Goal: Download file/media

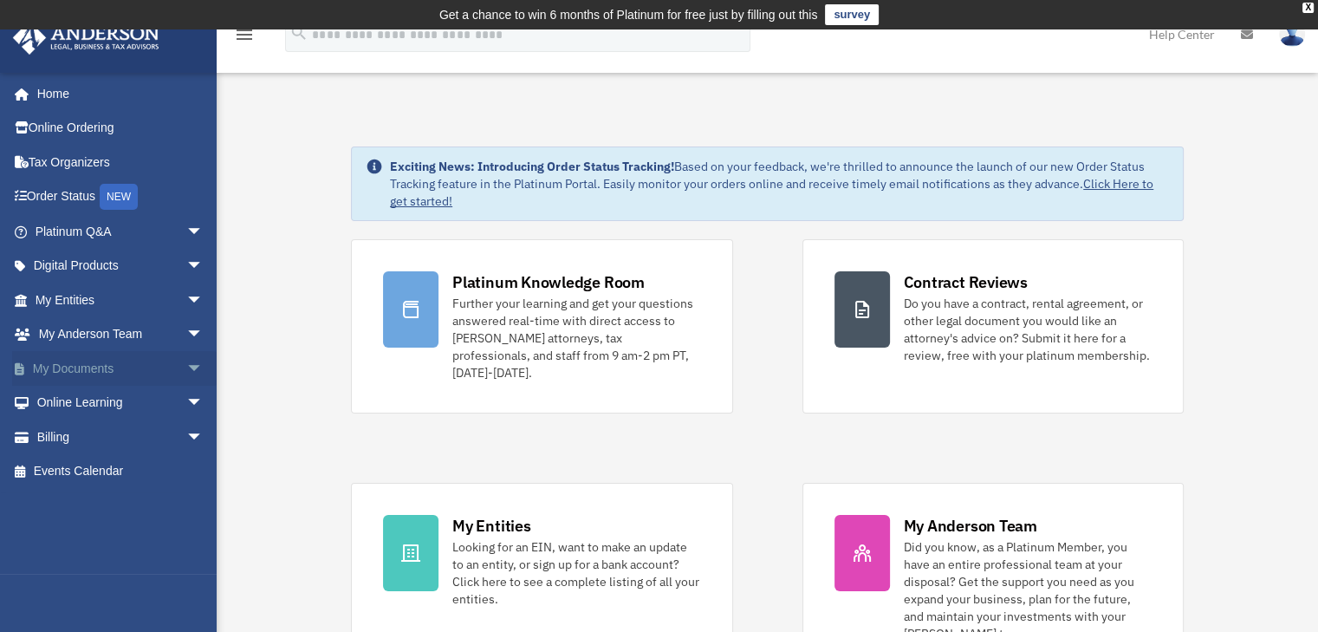
click at [141, 365] on link "My Documents arrow_drop_down" at bounding box center [120, 368] width 217 height 35
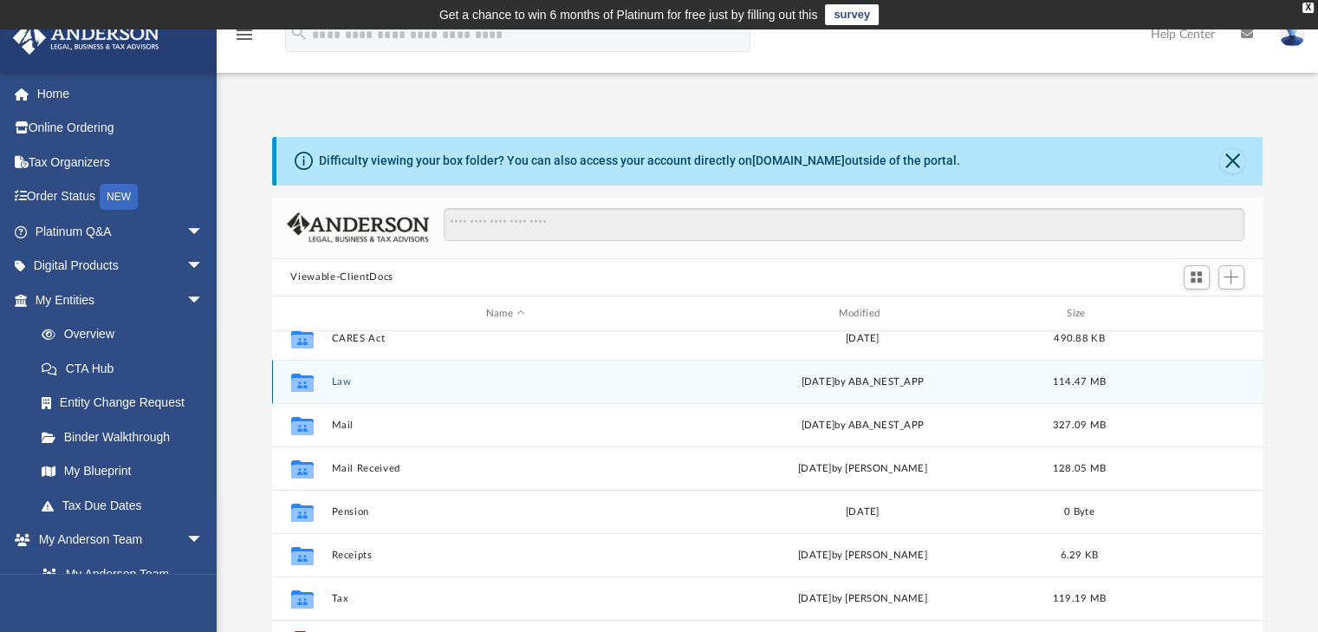
scroll to position [75, 0]
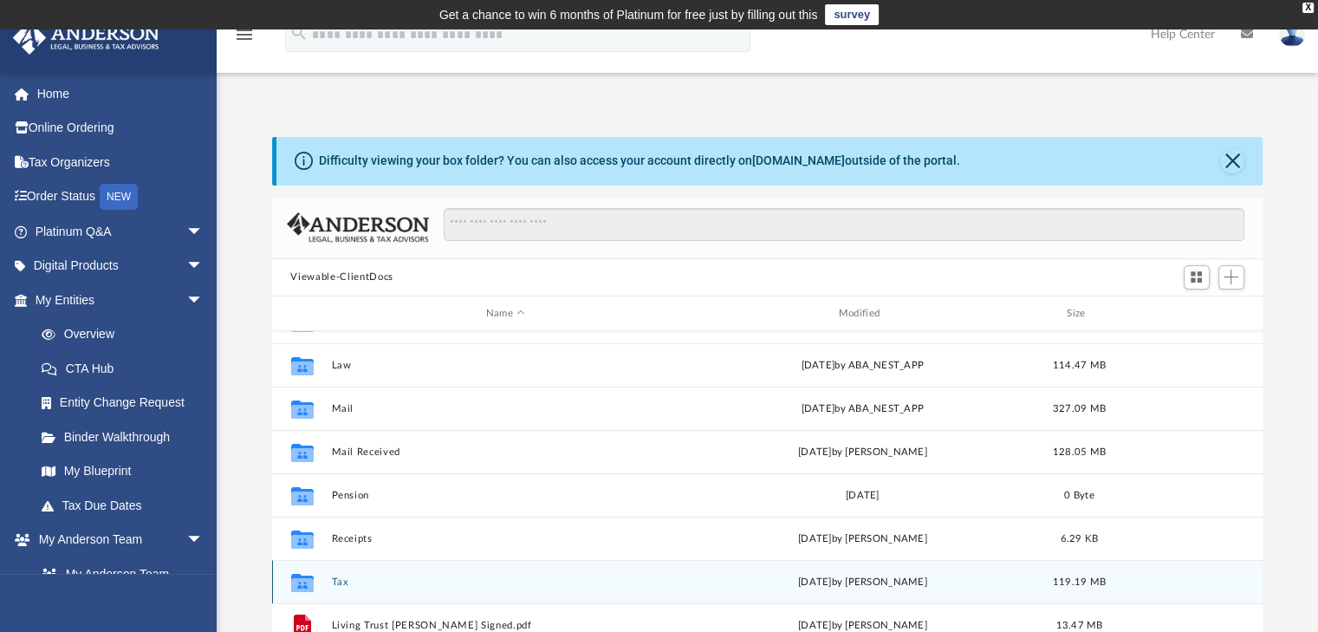
click at [341, 584] on button "Tax" at bounding box center [505, 581] width 349 height 11
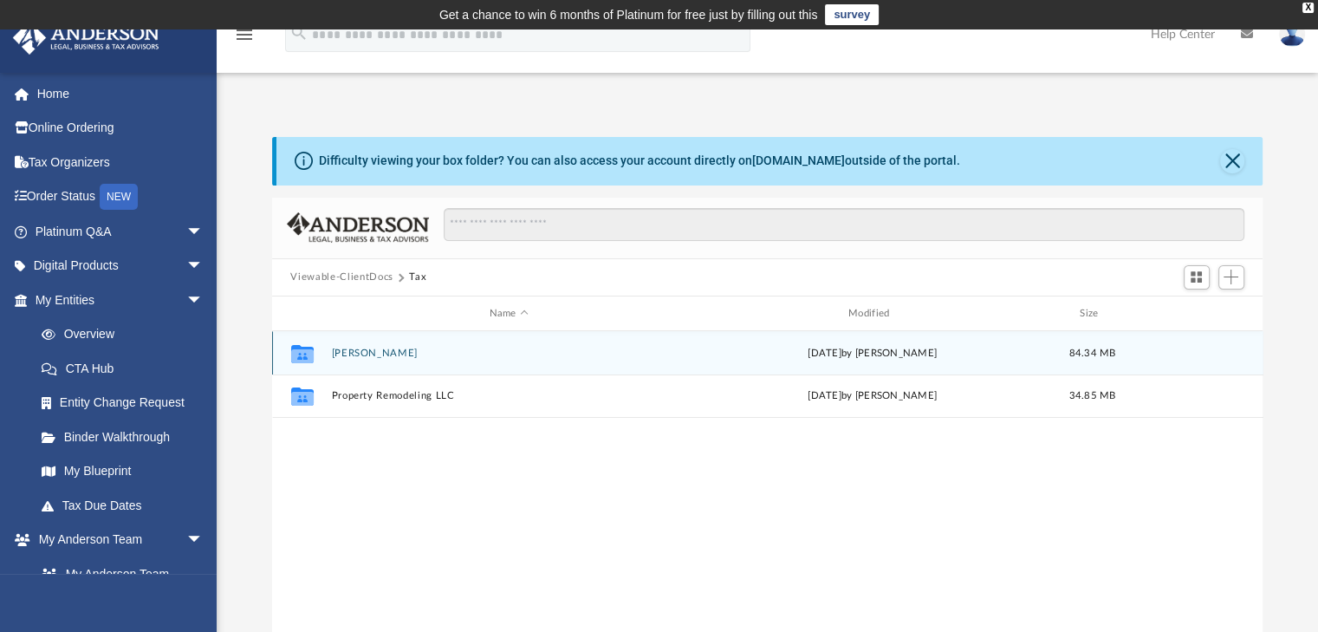
scroll to position [0, 0]
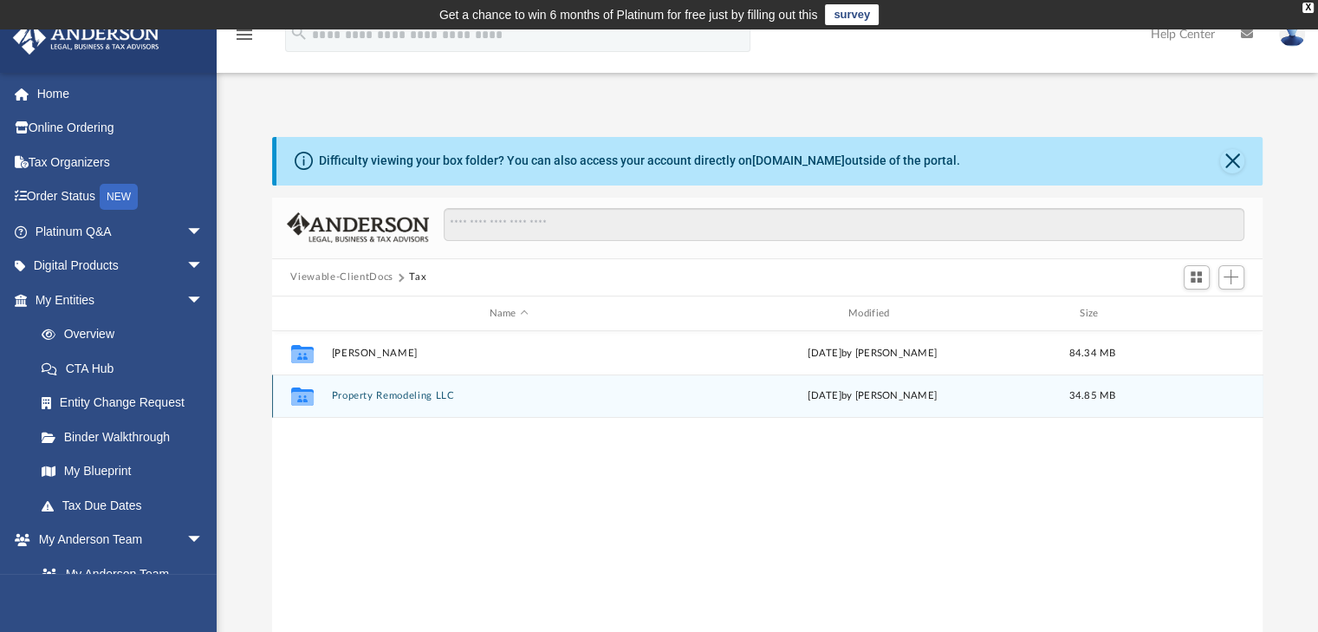
click at [381, 393] on button "Property Remodeling LLC" at bounding box center [508, 396] width 355 height 11
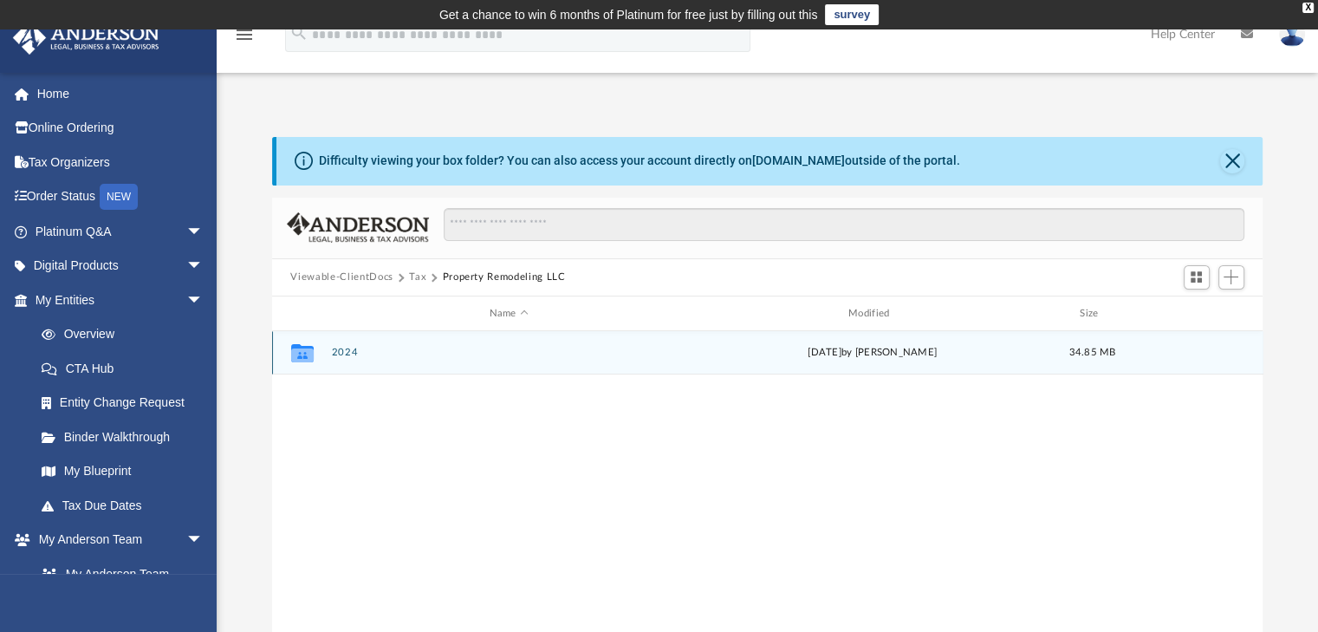
click at [361, 354] on button "2024" at bounding box center [508, 352] width 355 height 11
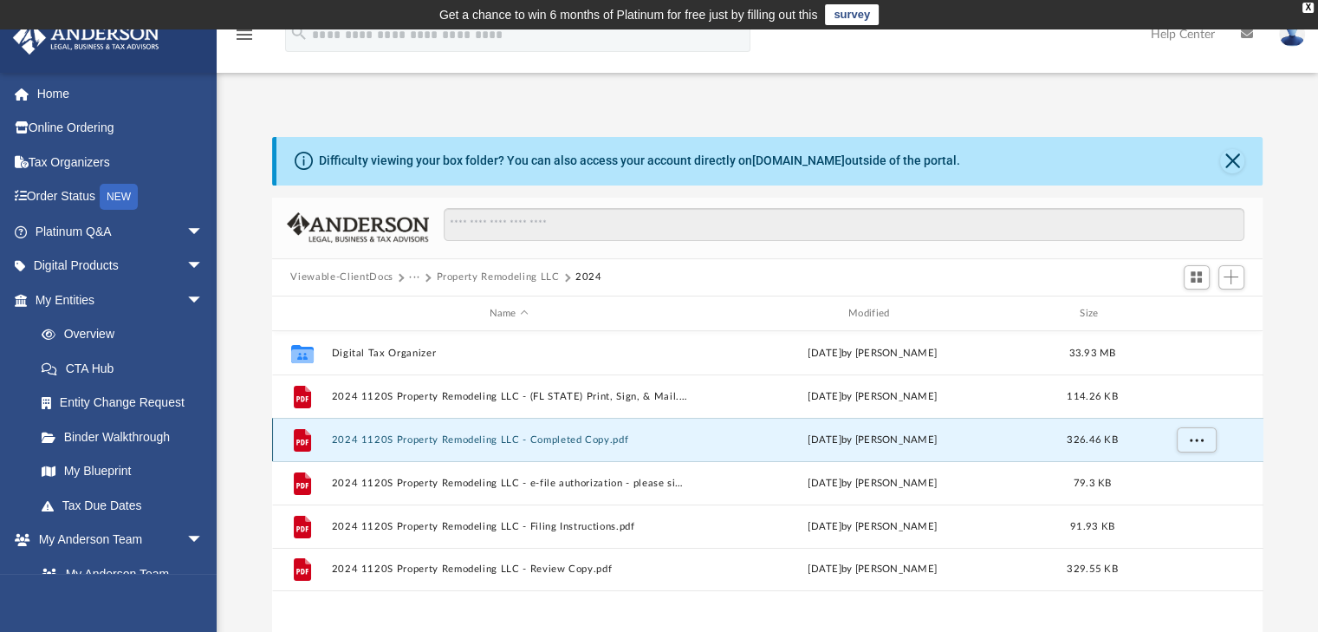
click at [592, 441] on button "2024 1120S Property Remodeling LLC - Completed Copy.pdf" at bounding box center [508, 439] width 355 height 11
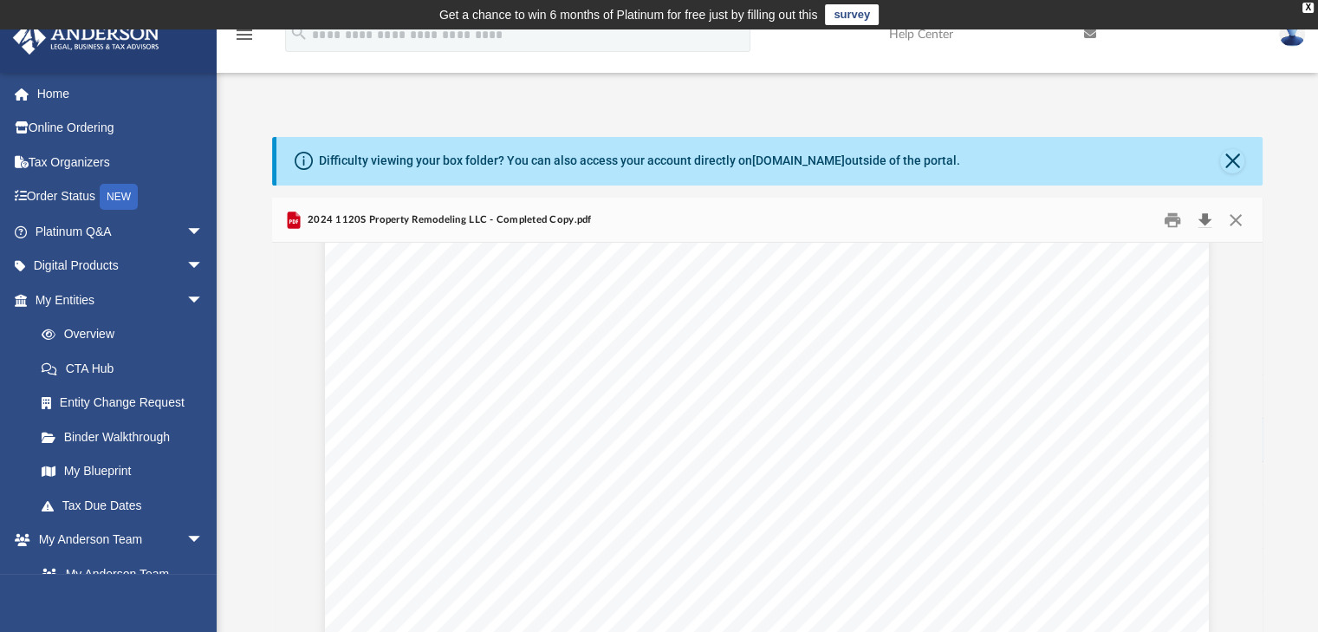
click at [1204, 217] on button "Download" at bounding box center [1205, 219] width 31 height 27
click at [1284, 150] on div "Difficulty viewing your box folder? You can also access your account directly o…" at bounding box center [767, 414] width 1101 height 554
click at [1239, 159] on button "Close" at bounding box center [1232, 161] width 24 height 24
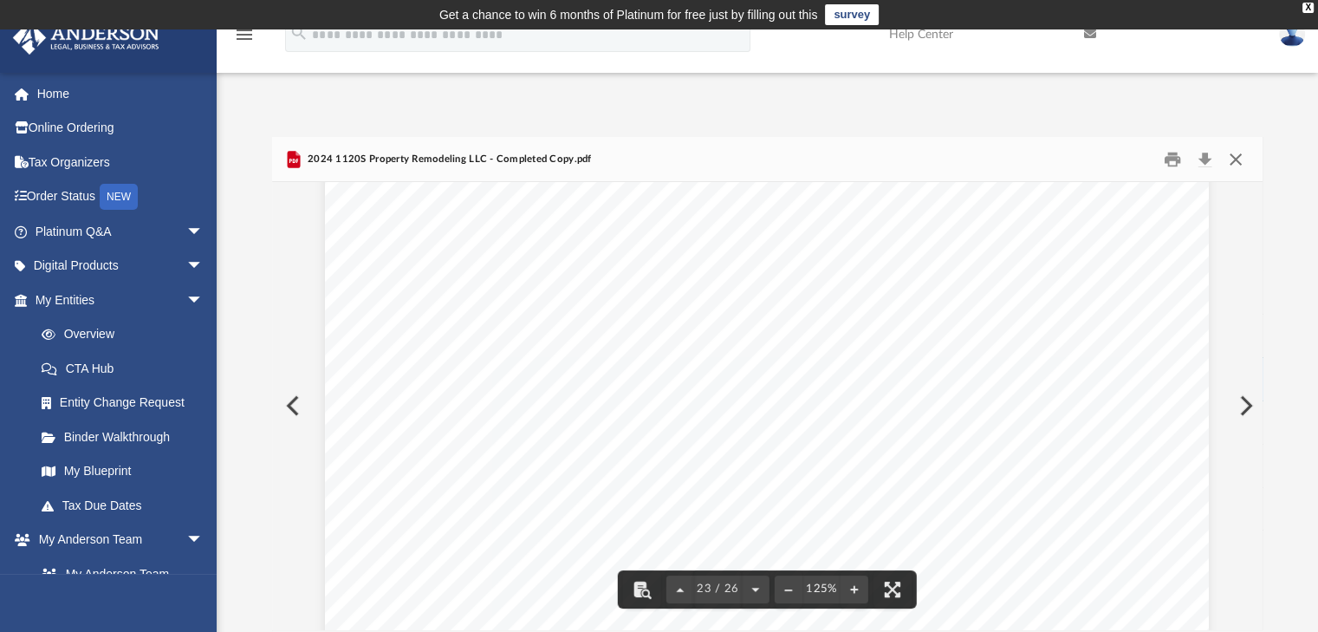
click at [1236, 155] on button "Close" at bounding box center [1235, 159] width 31 height 27
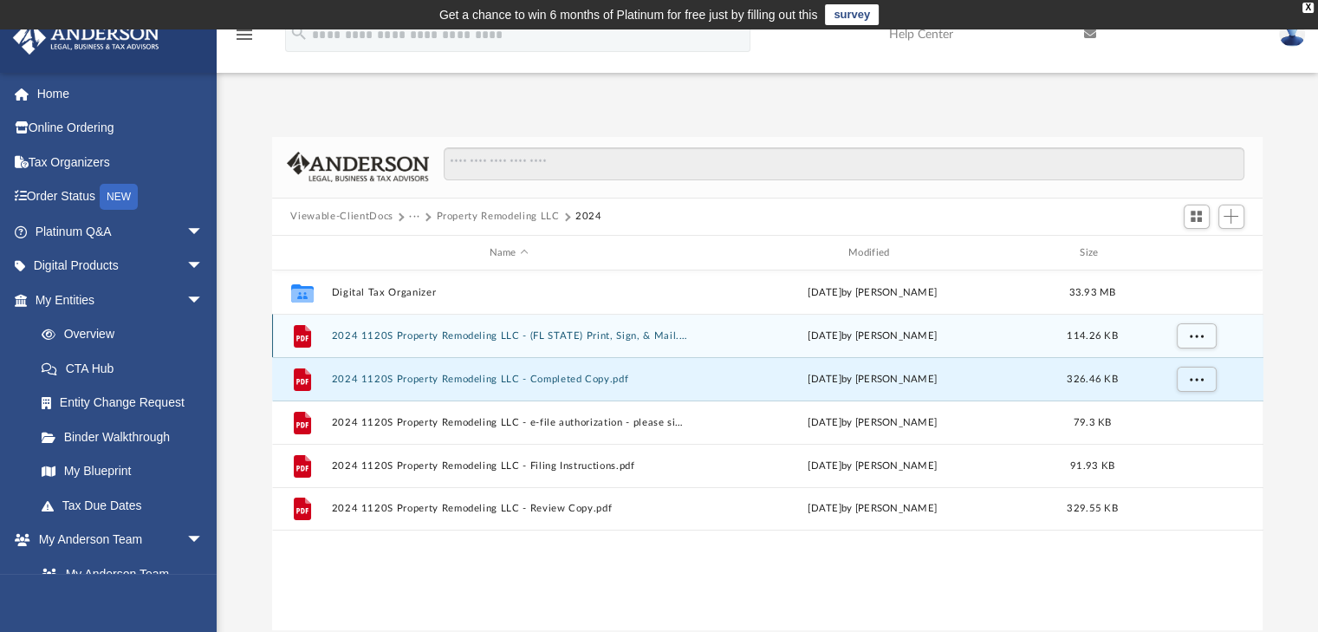
click at [597, 338] on button "2024 1120S Property Remodeling LLC - (FL STATE) Print, Sign, & Mail.pdf" at bounding box center [508, 335] width 355 height 11
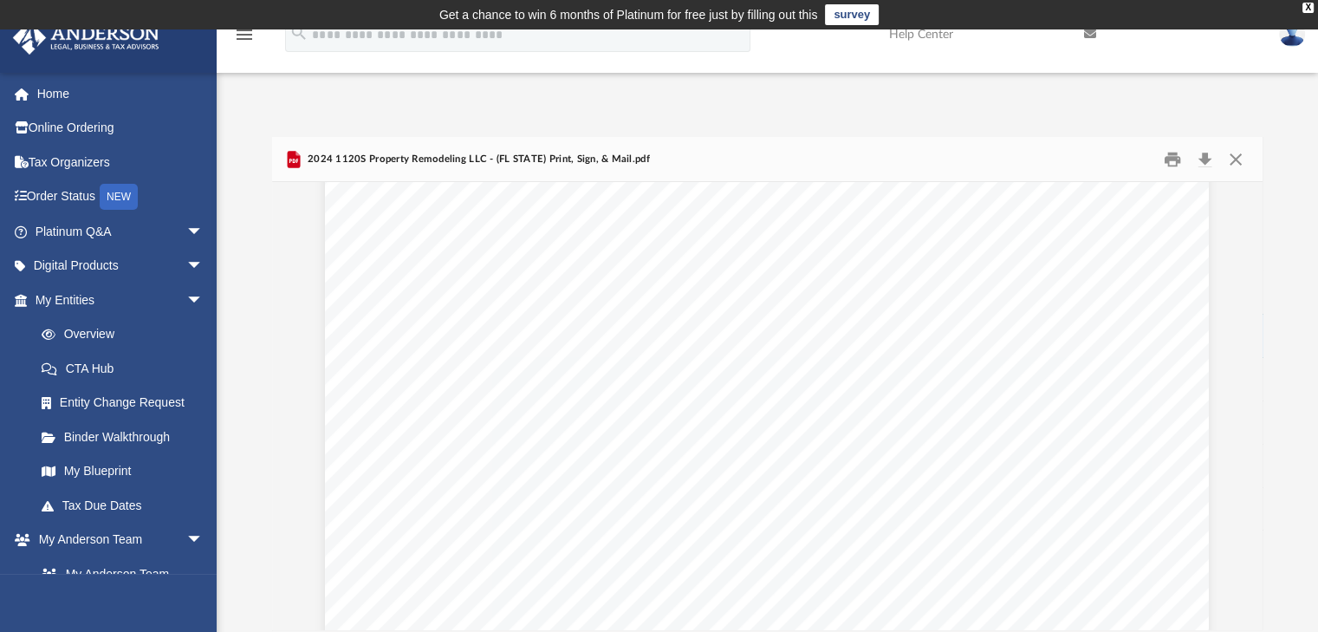
scroll to position [2889, 0]
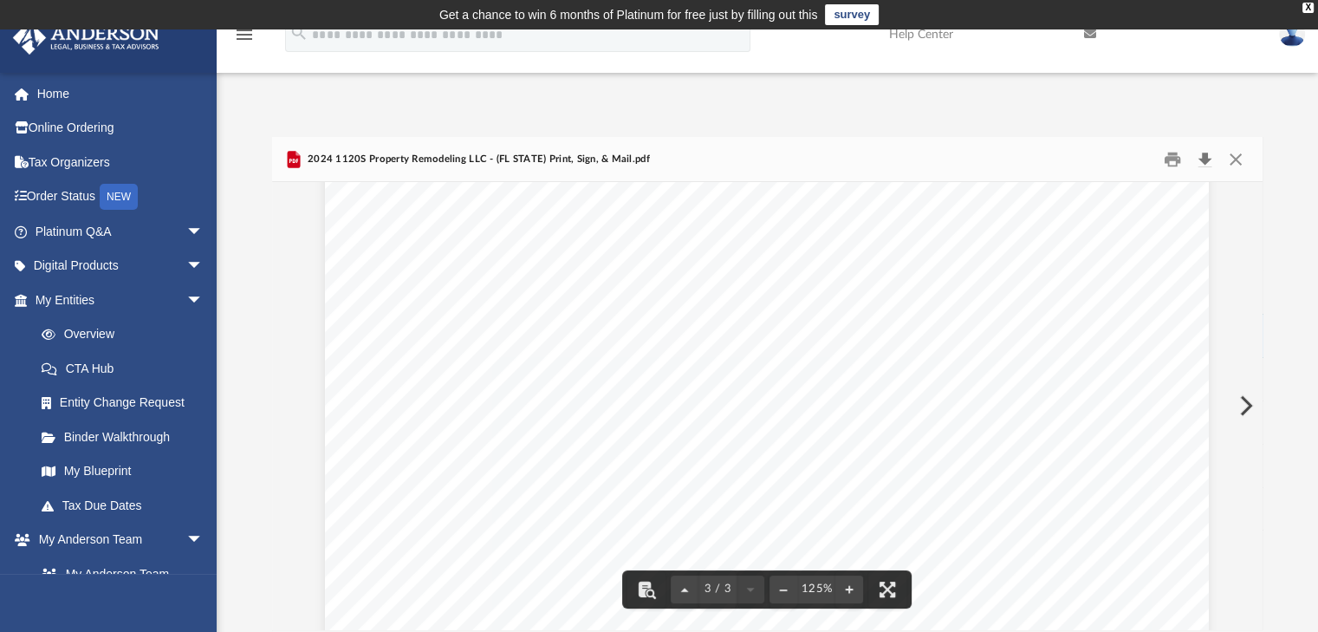
click at [1208, 159] on button "Download" at bounding box center [1205, 159] width 31 height 27
click at [1304, 191] on div "Difficulty viewing your box folder? You can also access your account directly o…" at bounding box center [767, 383] width 1101 height 493
click at [1234, 162] on button "Close" at bounding box center [1235, 159] width 31 height 27
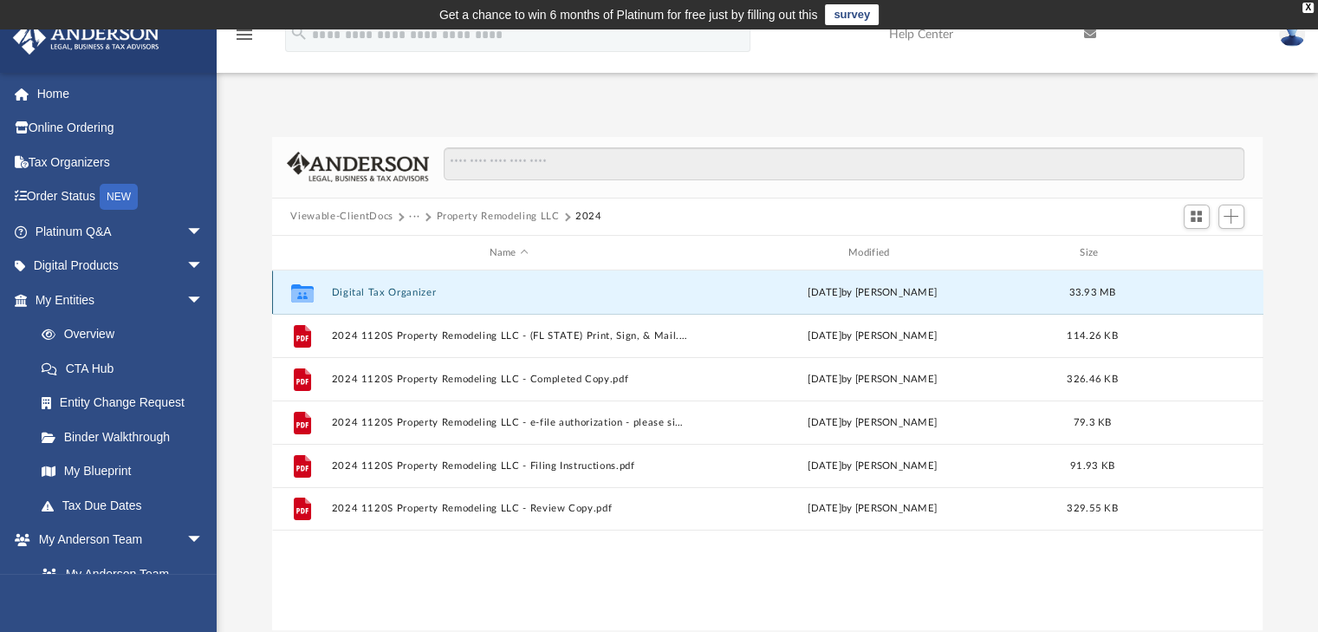
click at [404, 289] on button "Digital Tax Organizer" at bounding box center [508, 292] width 355 height 11
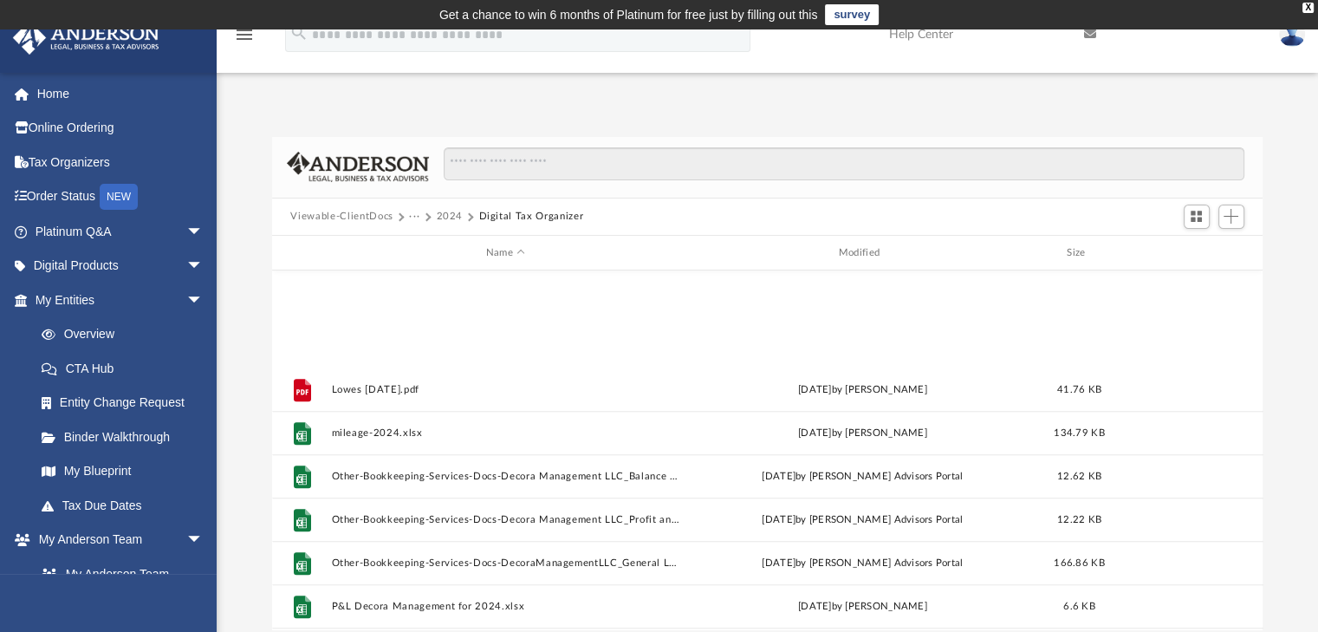
scroll to position [1040, 0]
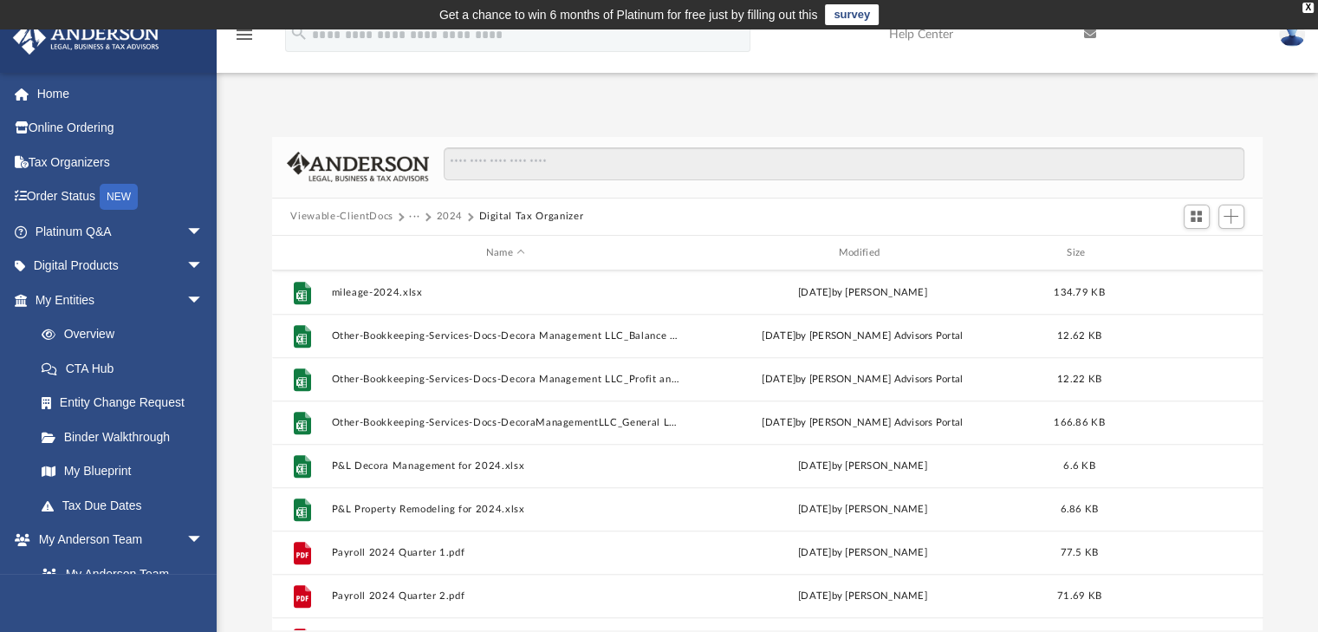
click at [367, 217] on button "Viewable-ClientDocs" at bounding box center [341, 217] width 102 height 16
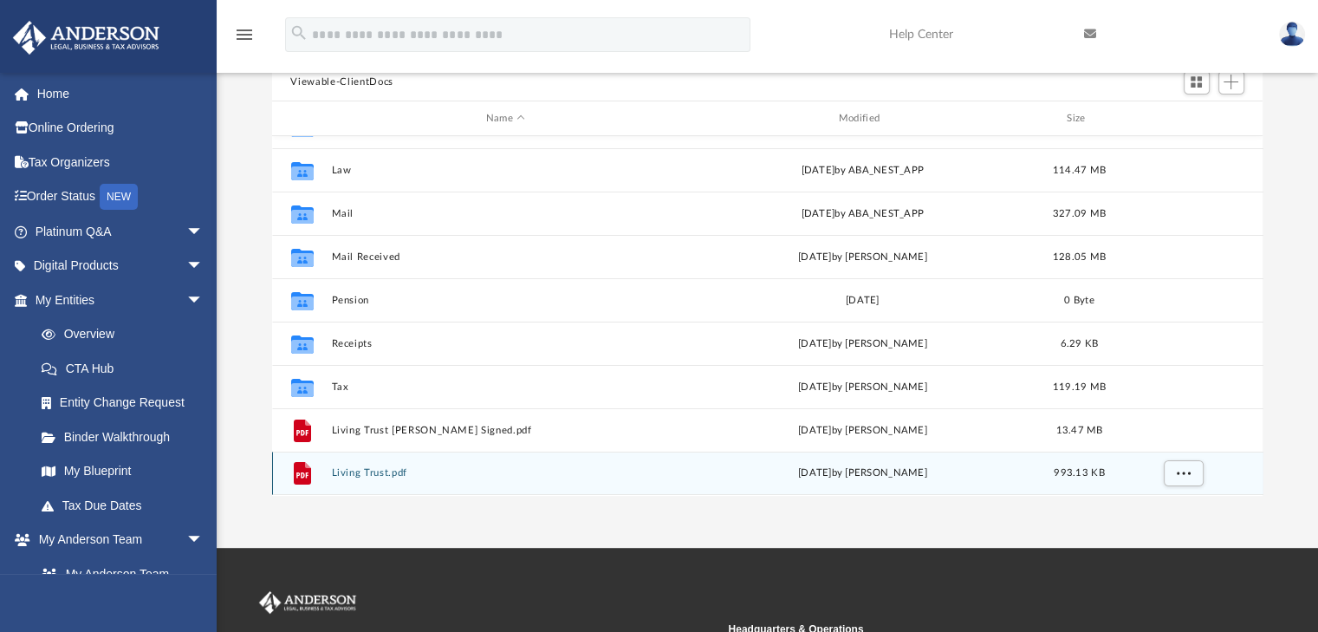
scroll to position [173, 0]
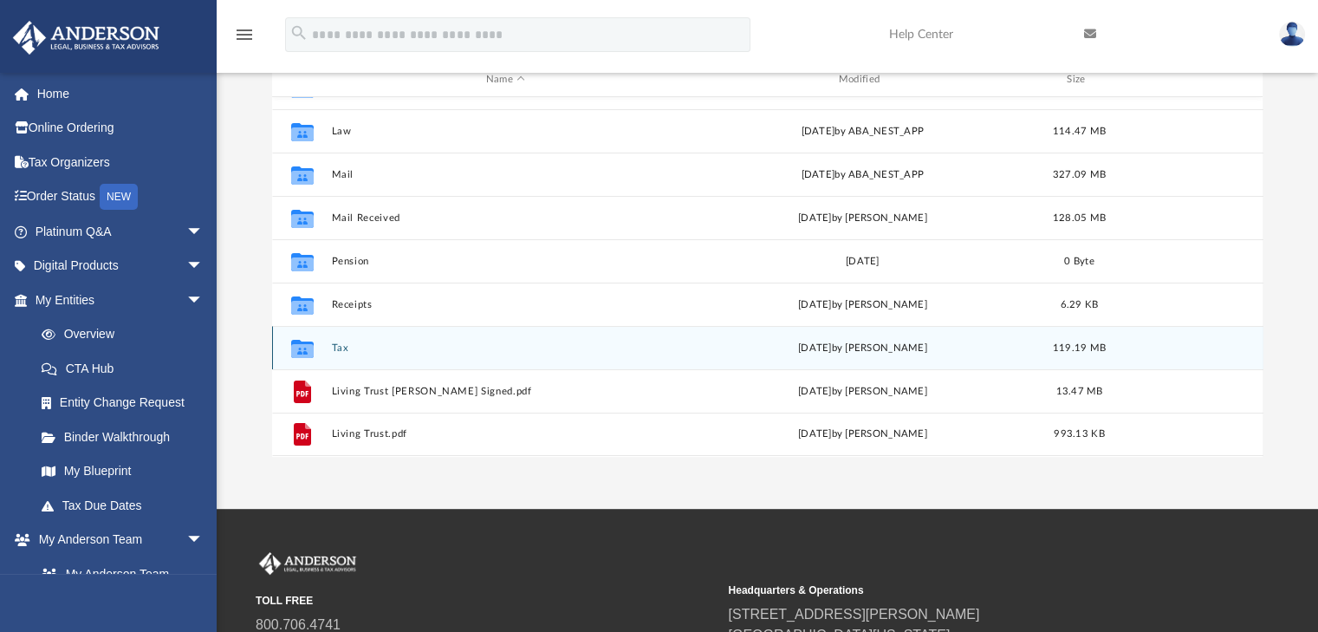
click at [336, 342] on button "Tax" at bounding box center [505, 347] width 349 height 11
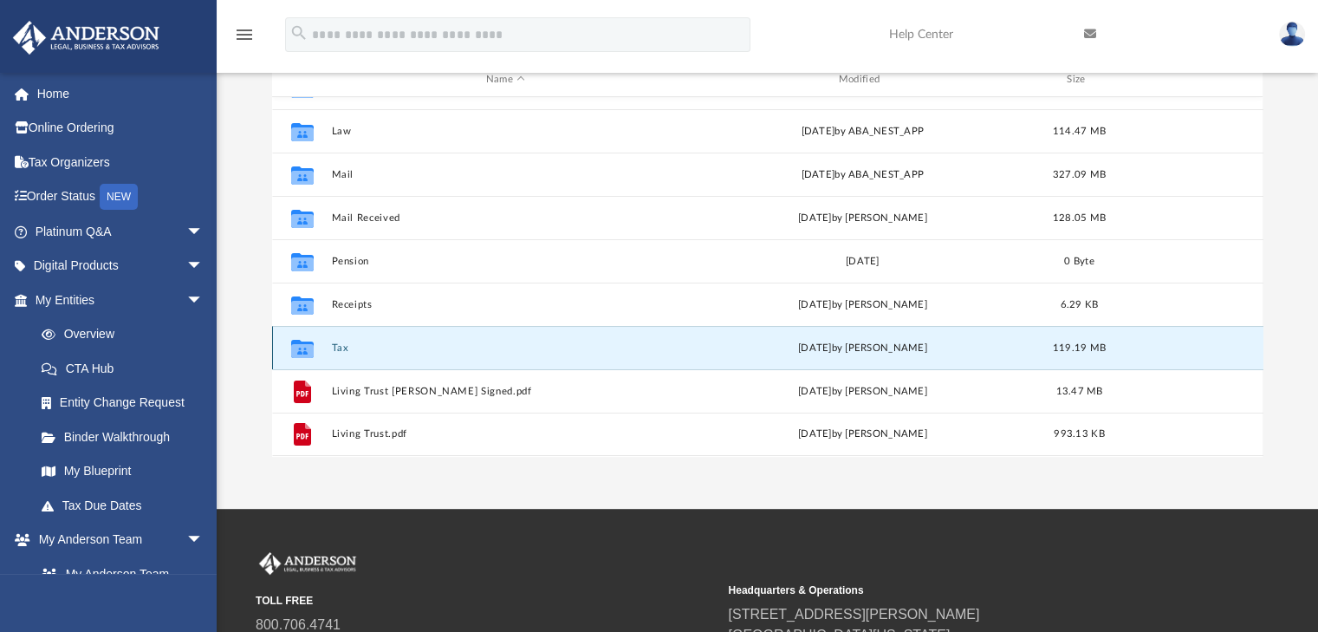
scroll to position [0, 0]
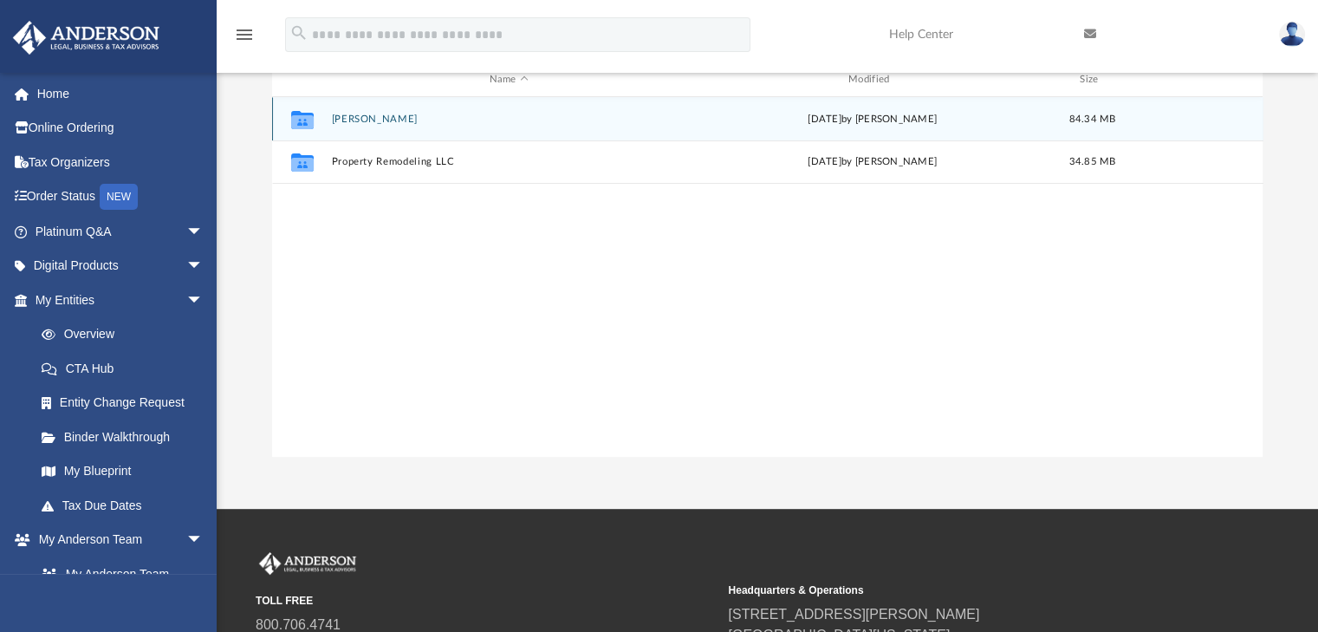
click at [383, 119] on button "[PERSON_NAME]" at bounding box center [508, 119] width 355 height 11
click at [346, 114] on button "2024" at bounding box center [508, 119] width 355 height 11
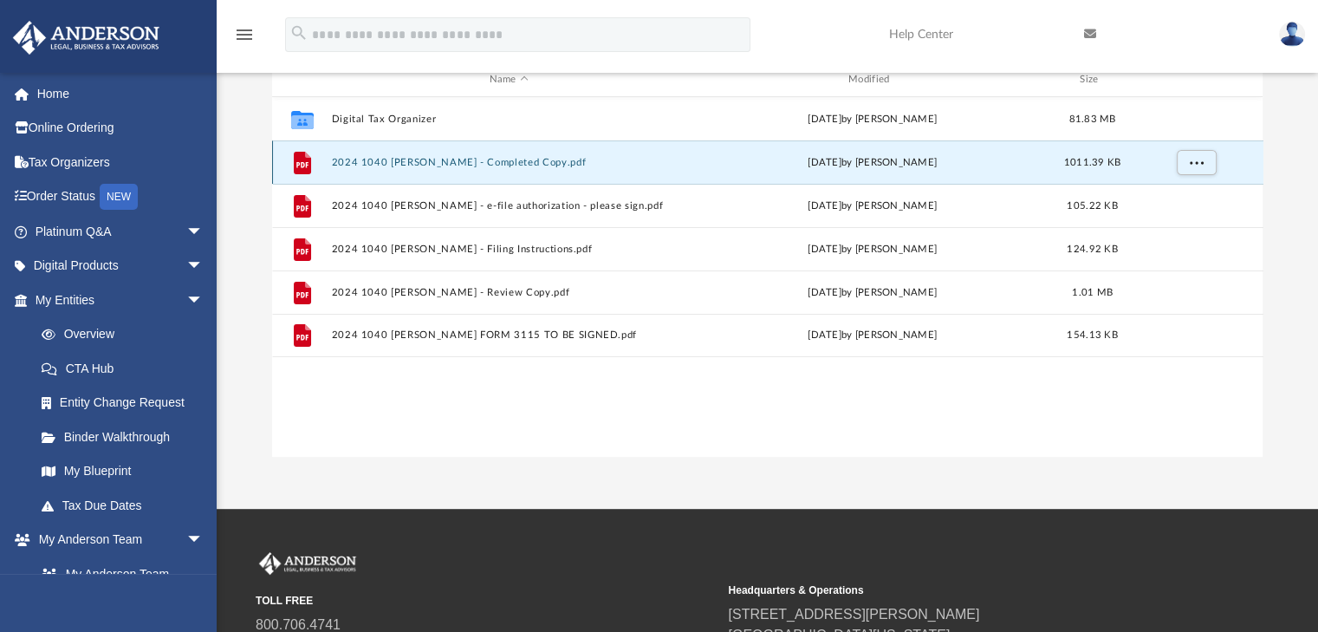
click at [539, 159] on button "2024 1040 [PERSON_NAME] - Completed Copy.pdf" at bounding box center [508, 162] width 355 height 11
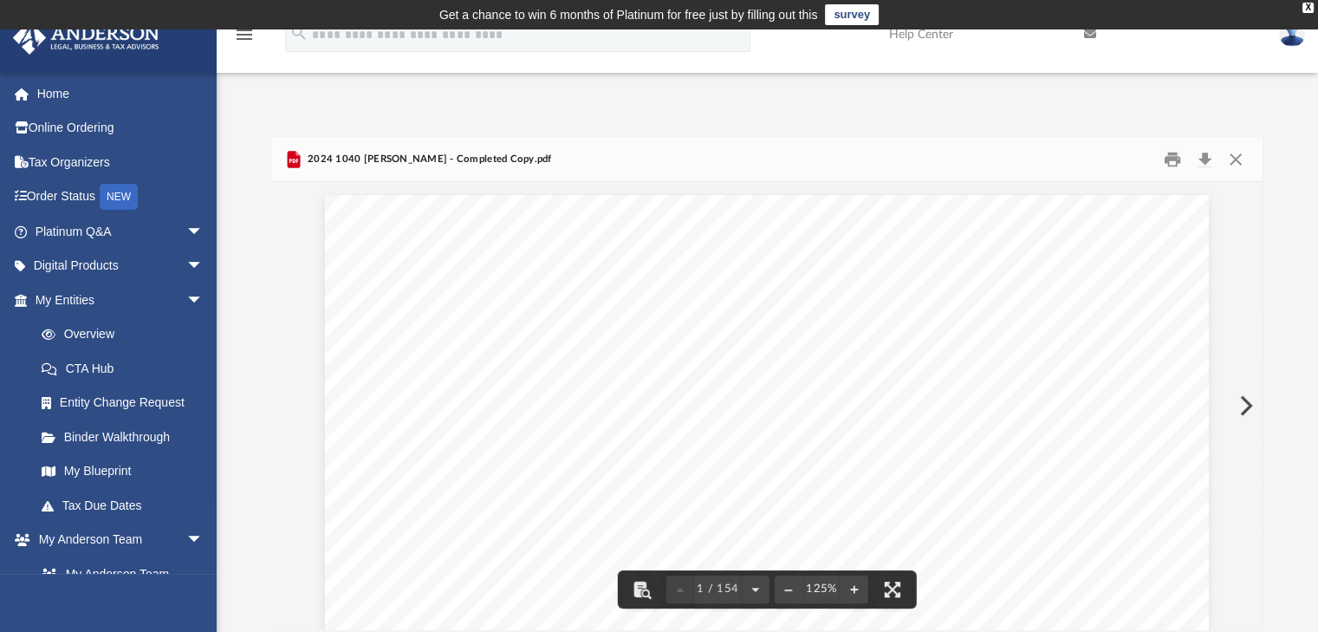
click at [1246, 401] on button "Preview" at bounding box center [1244, 405] width 38 height 49
click at [1233, 159] on button "Close" at bounding box center [1235, 159] width 31 height 27
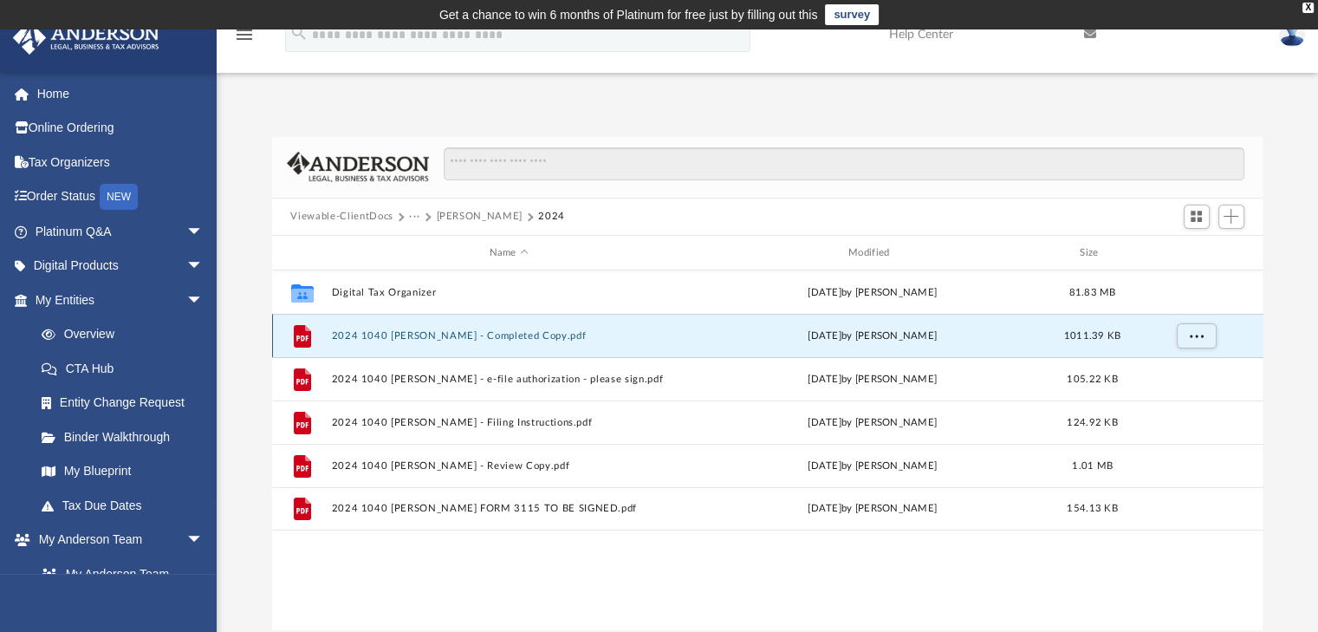
click at [511, 334] on button "2024 1040 [PERSON_NAME] - Completed Copy.pdf" at bounding box center [508, 335] width 355 height 11
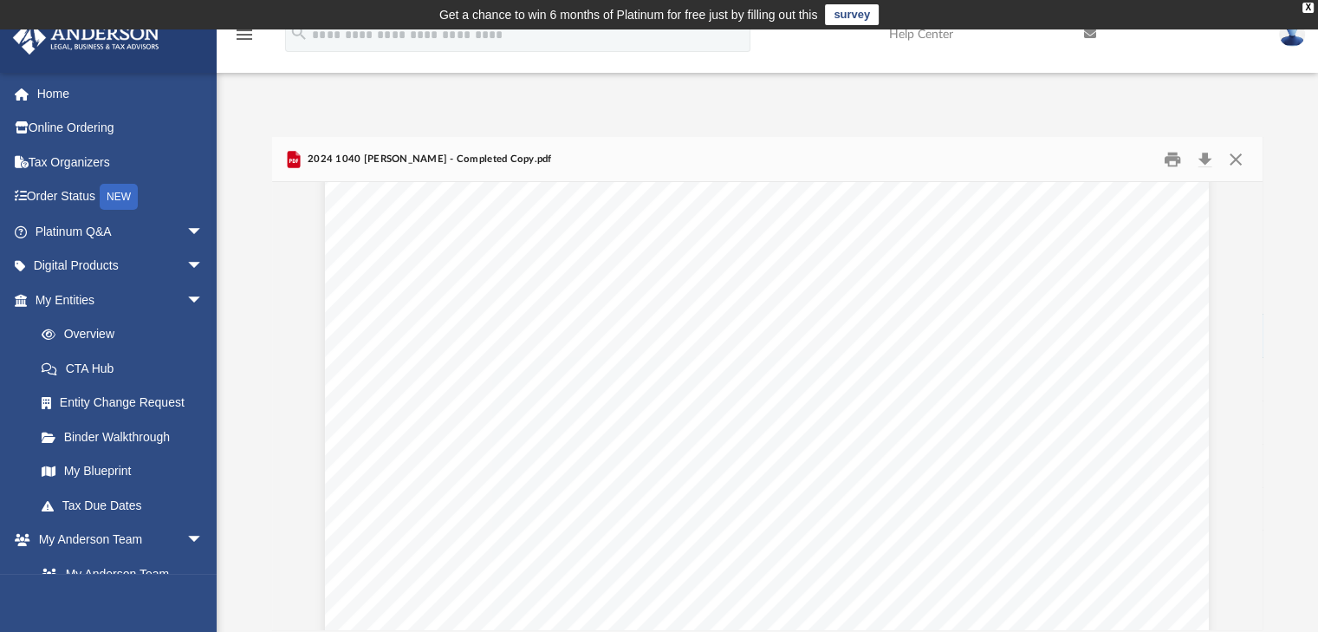
scroll to position [11437, 0]
click at [1205, 164] on button "Download" at bounding box center [1205, 159] width 31 height 27
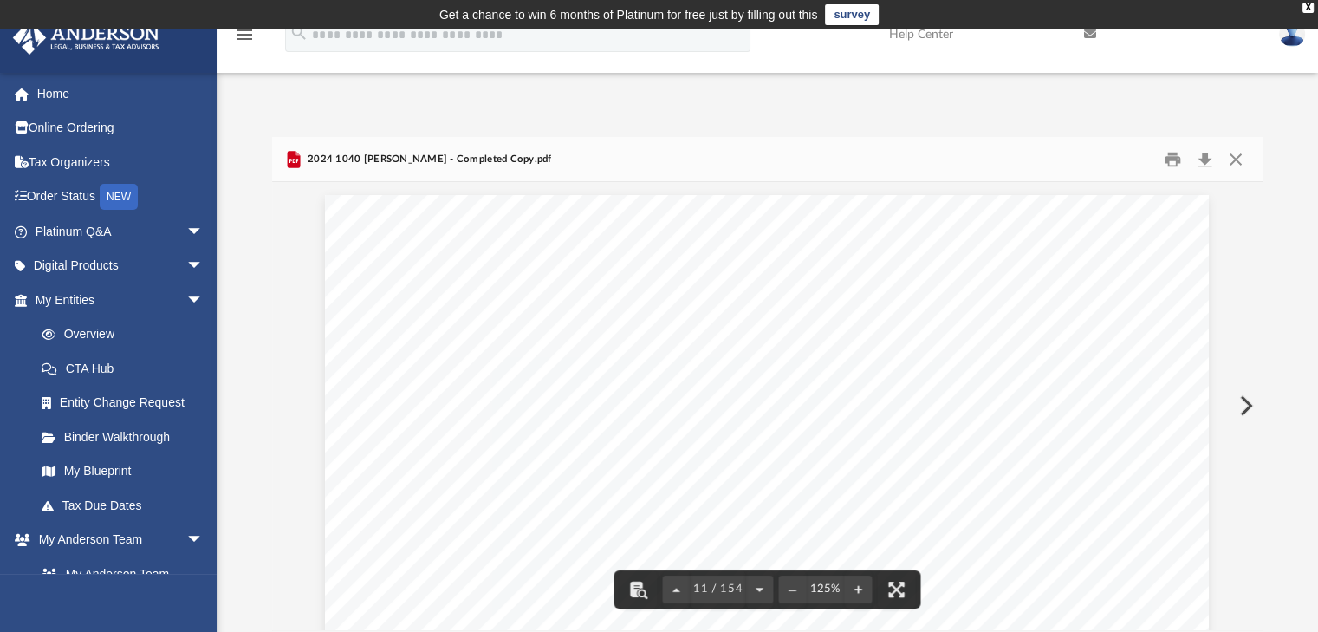
click at [1282, 276] on div "Difficulty viewing your box folder? You can also access your account directly o…" at bounding box center [767, 383] width 1101 height 493
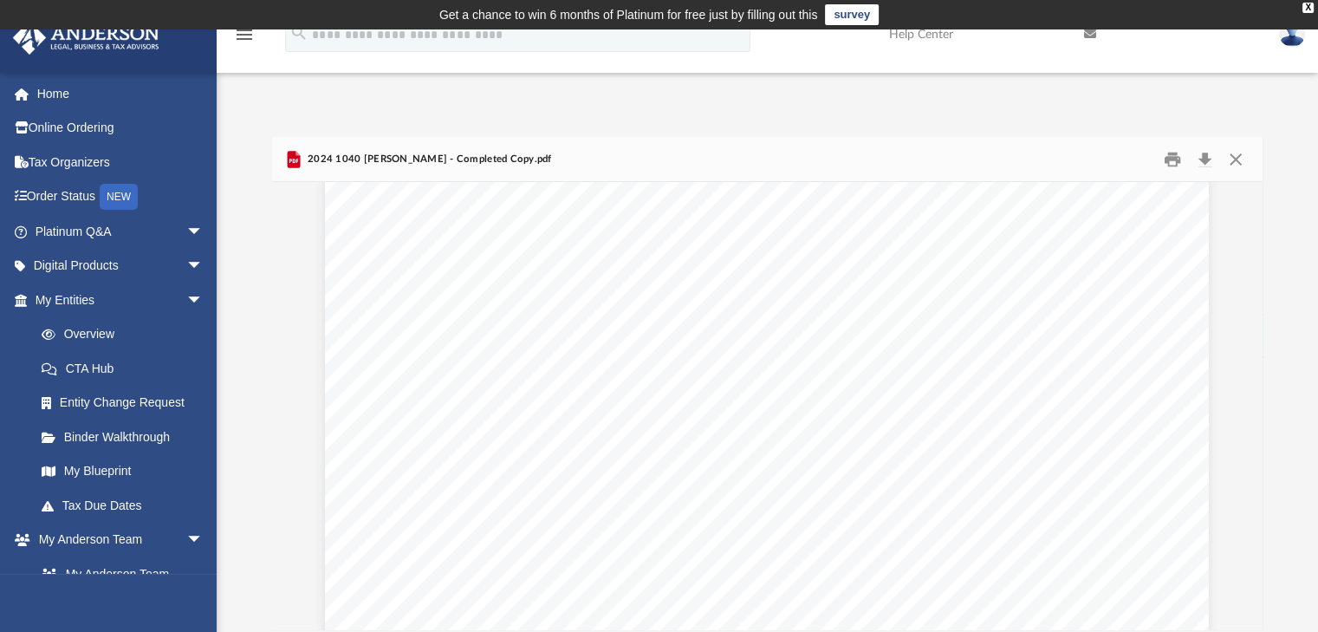
scroll to position [4506, 0]
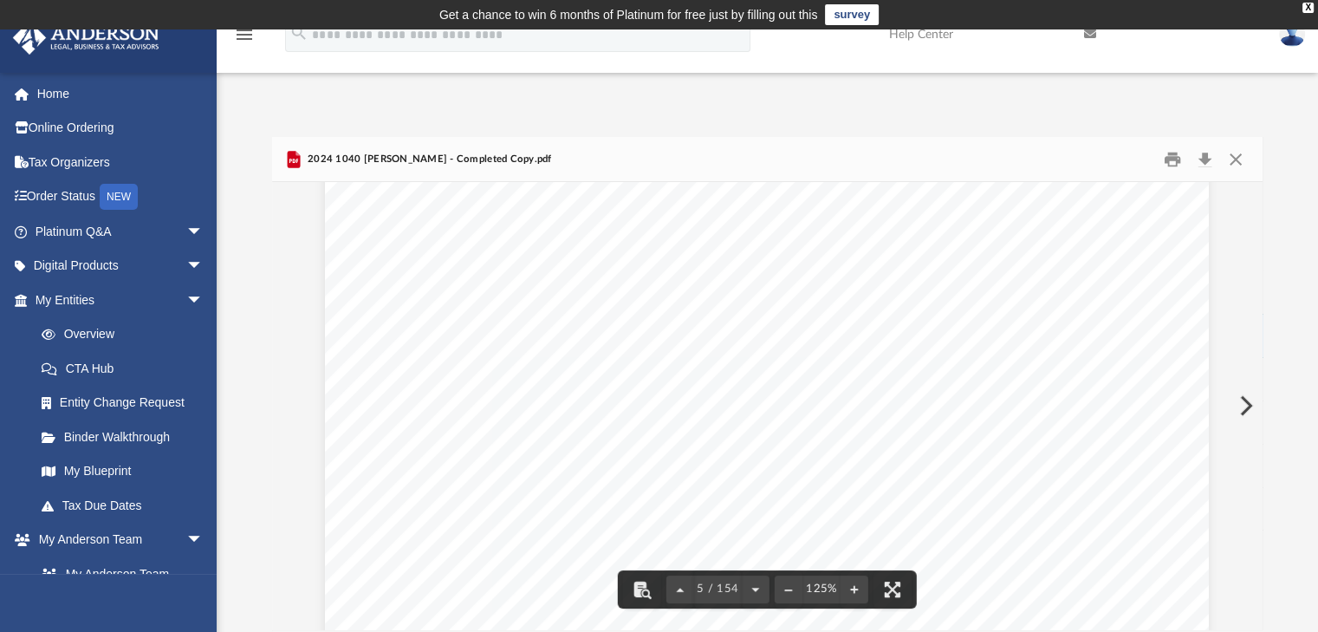
click at [940, 396] on span "-65,511." at bounding box center [979, 396] width 83 height 14
